Goal: Transaction & Acquisition: Obtain resource

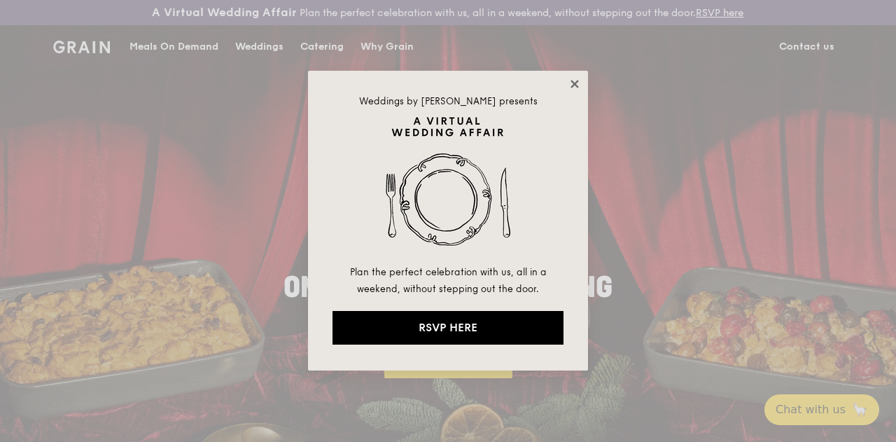
click at [576, 81] on icon at bounding box center [575, 84] width 8 height 8
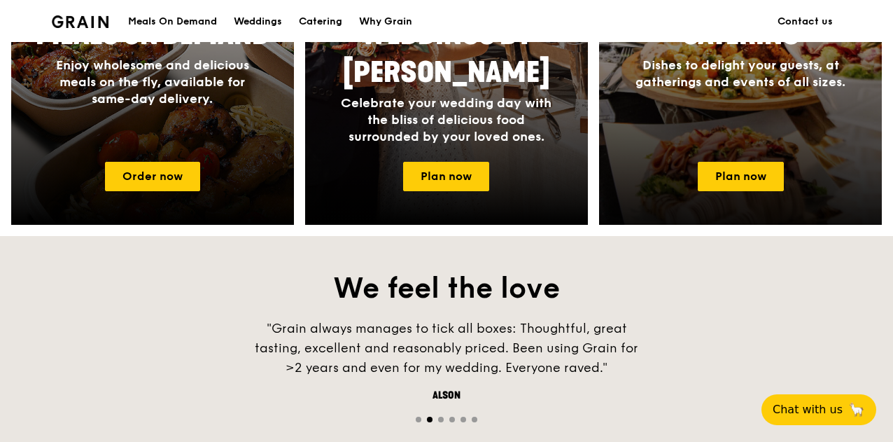
scroll to position [700, 0]
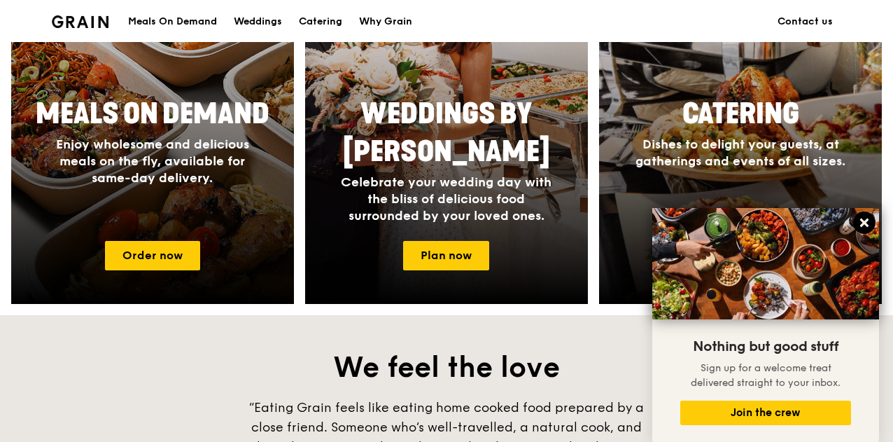
click at [864, 223] on icon at bounding box center [865, 222] width 8 height 8
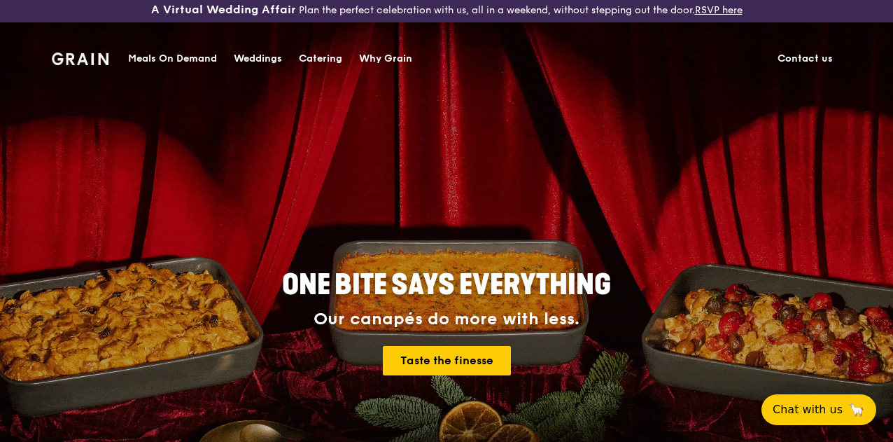
scroll to position [0, 0]
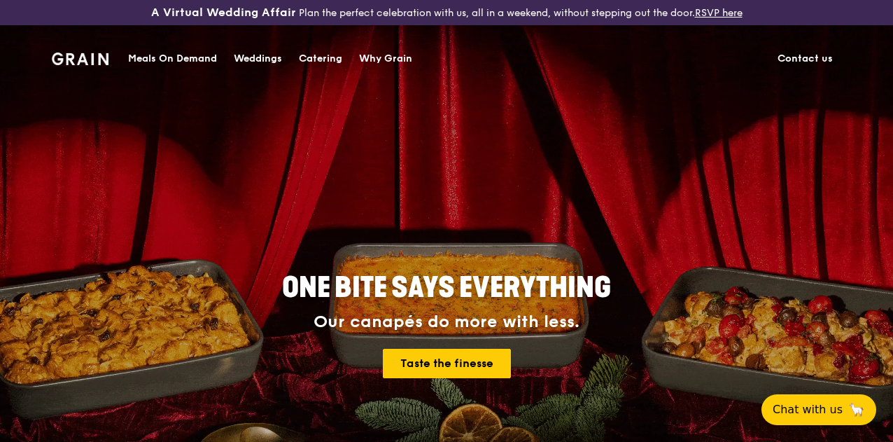
click at [334, 58] on div "Catering" at bounding box center [320, 59] width 43 height 42
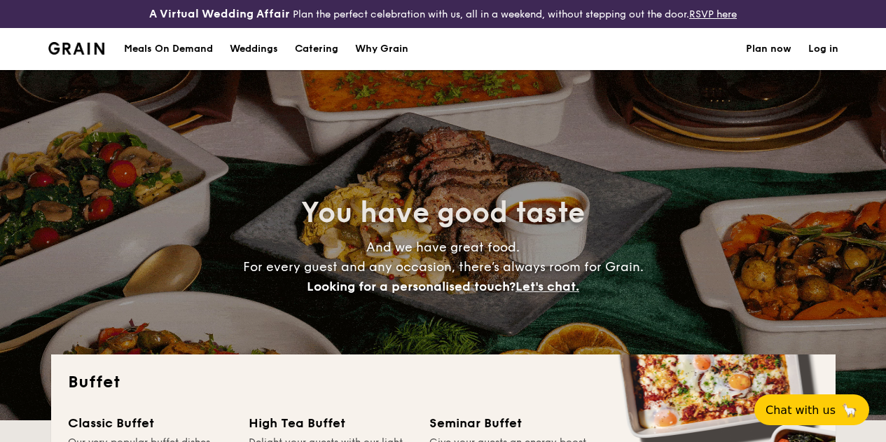
select select
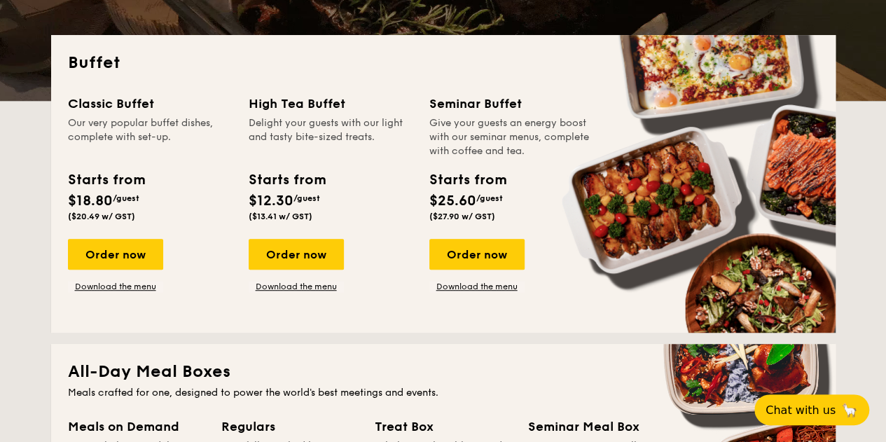
scroll to position [350, 0]
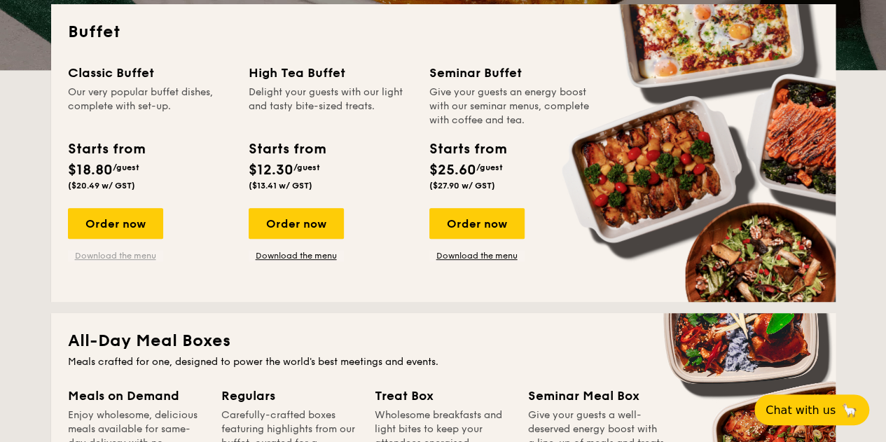
click at [132, 261] on link "Download the menu" at bounding box center [115, 255] width 95 height 11
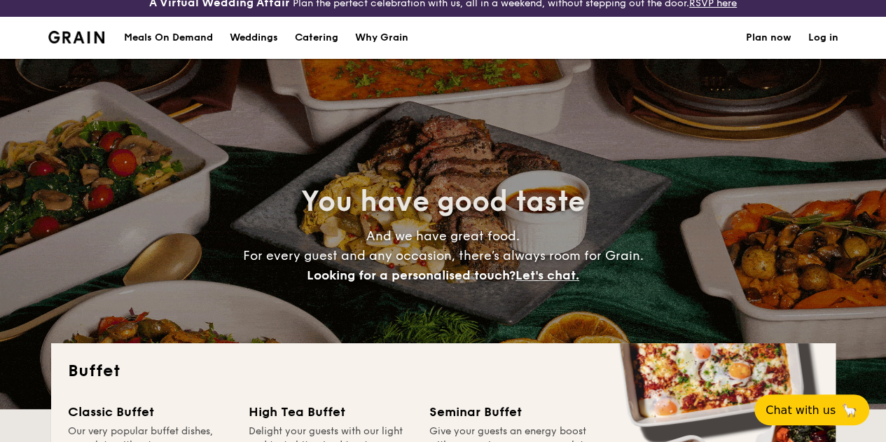
scroll to position [0, 0]
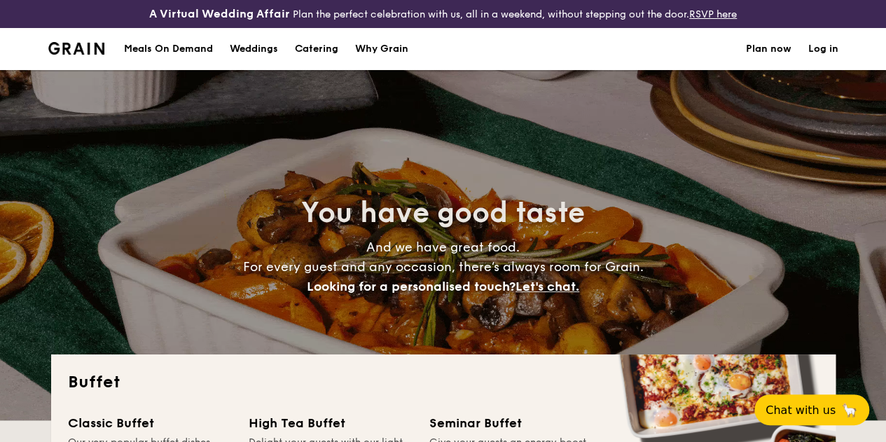
click at [316, 62] on h1 "Catering" at bounding box center [316, 49] width 43 height 42
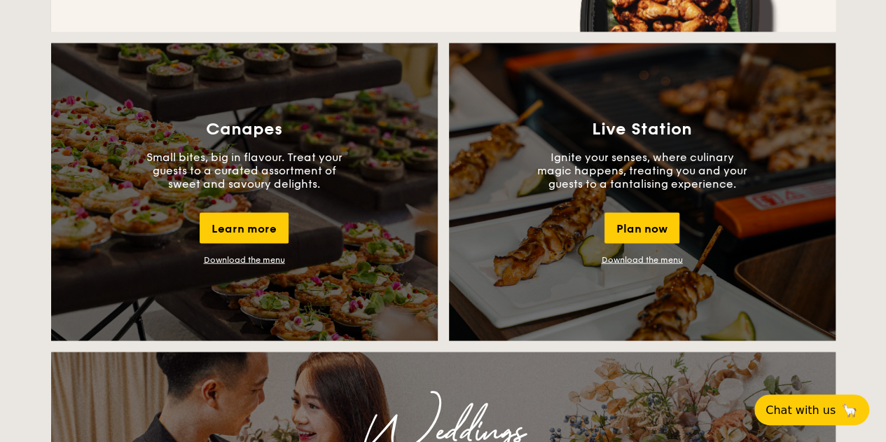
scroll to position [1260, 0]
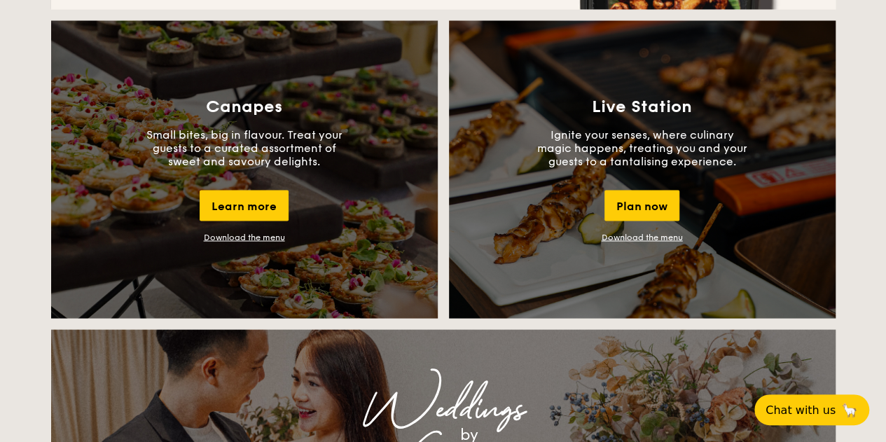
click at [643, 242] on link "Download the menu" at bounding box center [641, 237] width 81 height 10
